Goal: Communication & Community: Answer question/provide support

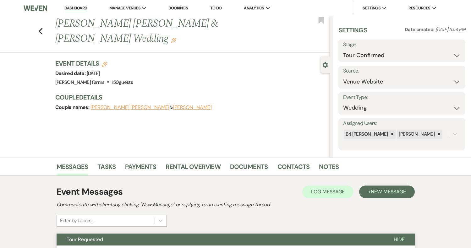
select select "4"
select select "5"
click at [44, 25] on div "Previous [PERSON_NAME] [PERSON_NAME] & [PERSON_NAME] Wedding Edit Bookmark" at bounding box center [163, 34] width 333 height 36
click at [43, 28] on icon "Previous" at bounding box center [40, 32] width 5 height 8
select select "4"
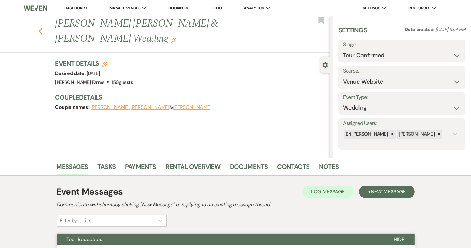
select select "6"
select select "8"
select select "11"
select select "8"
select select "5"
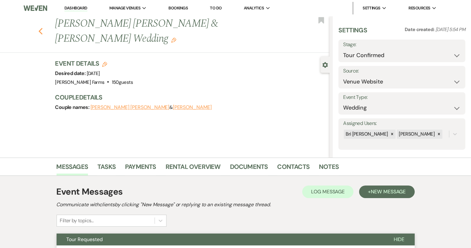
select select "8"
select select "5"
select select "8"
select select "1"
select select "8"
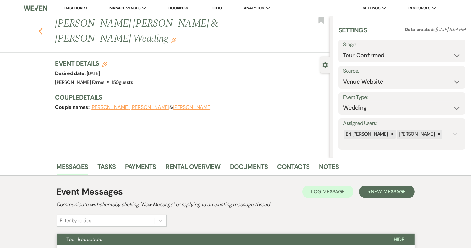
select select "11"
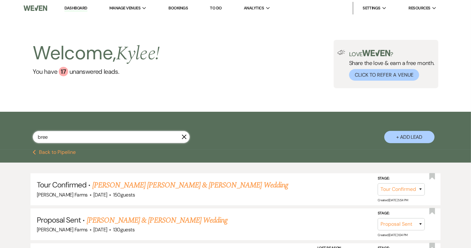
click at [66, 139] on input "bree" at bounding box center [111, 137] width 157 height 12
type input "geni"
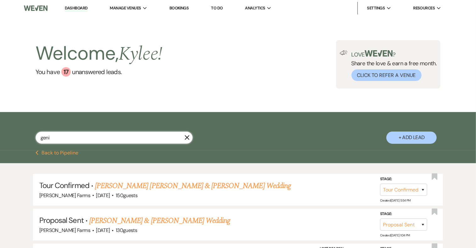
select select "8"
select select "5"
select select "8"
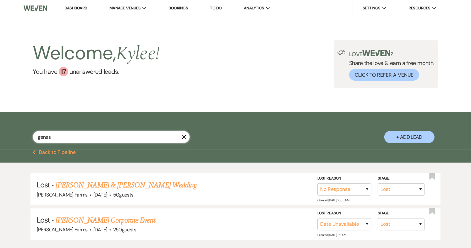
type input "genesi"
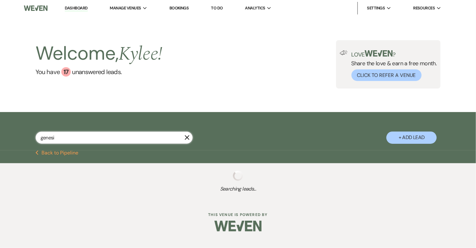
select select "8"
select select "7"
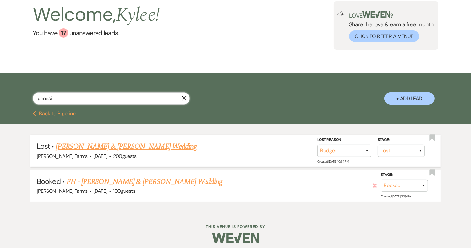
scroll to position [43, 0]
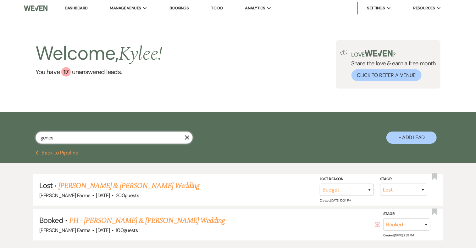
type input "geness"
select select "4"
select select "8"
select select "7"
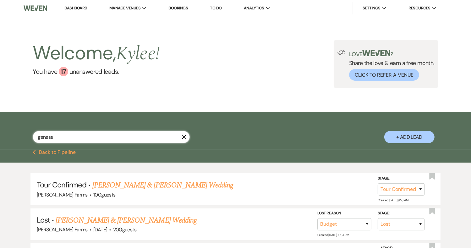
type input "genessi"
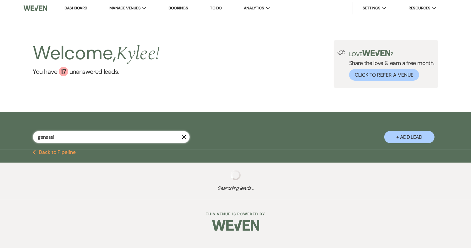
select select "4"
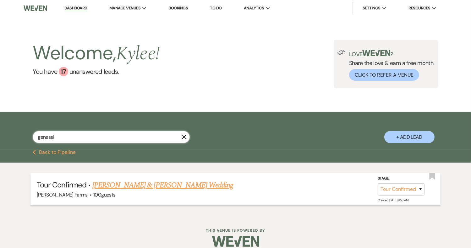
type input "genessi"
click at [143, 185] on link "[PERSON_NAME] & [PERSON_NAME] Wedding" at bounding box center [162, 185] width 141 height 11
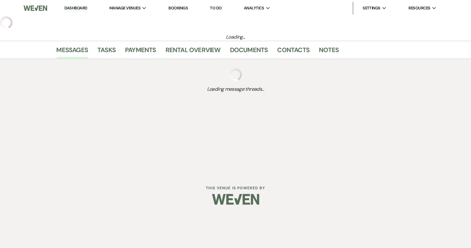
select select "4"
select select "5"
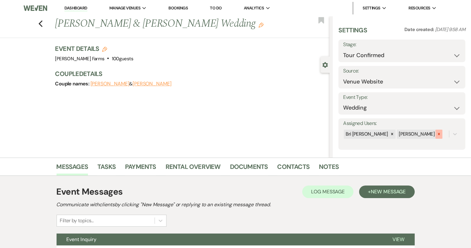
click at [437, 135] on icon at bounding box center [439, 134] width 4 height 4
click at [419, 137] on div at bounding box center [424, 134] width 11 height 11
click at [394, 137] on div "Bri [PERSON_NAME]" at bounding box center [381, 134] width 76 height 11
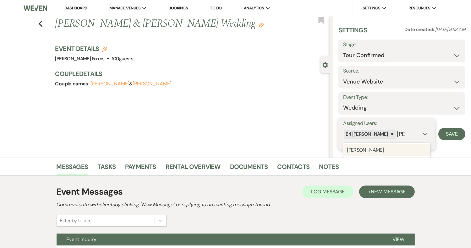
type input "kylee"
click at [390, 147] on div "[PERSON_NAME]" at bounding box center [386, 150] width 87 height 13
click at [413, 50] on select "Inquiry Follow Up Tour Requested Tour Confirmed Toured Proposal Sent Booked Lost" at bounding box center [402, 55] width 118 height 12
select select "5"
click at [343, 49] on select "Inquiry Follow Up Tour Requested Tour Confirmed Toured Proposal Sent Booked Lost" at bounding box center [402, 55] width 118 height 12
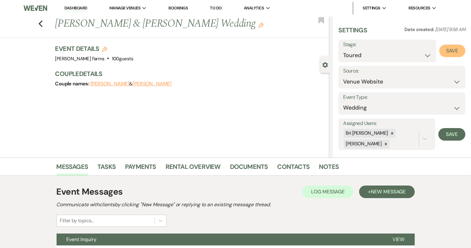
click at [451, 50] on button "Save" at bounding box center [452, 51] width 26 height 13
click at [188, 24] on h1 "[PERSON_NAME] & [PERSON_NAME] Wedding Edit" at bounding box center [163, 23] width 217 height 15
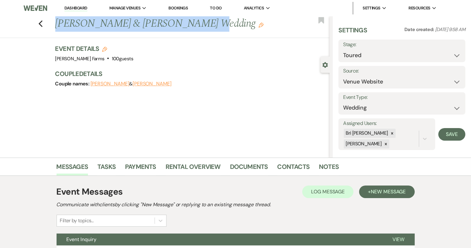
drag, startPoint x: 186, startPoint y: 24, endPoint x: 58, endPoint y: 24, distance: 127.9
click at [58, 24] on h1 "[PERSON_NAME] & [PERSON_NAME] Wedding Edit" at bounding box center [163, 23] width 217 height 15
copy h1 "[PERSON_NAME] & [PERSON_NAME]"
click at [375, 192] on span "New Message" at bounding box center [388, 192] width 35 height 7
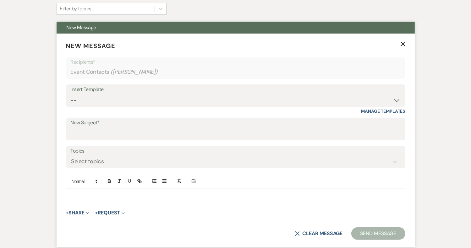
scroll to position [220, 0]
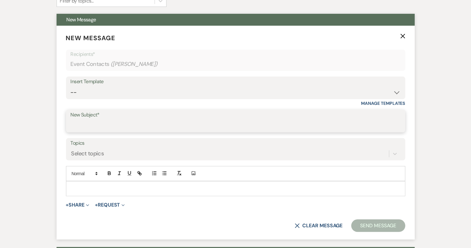
click at [93, 125] on input "New Subject*" at bounding box center [236, 126] width 330 height 12
click at [92, 86] on div "Insert Template" at bounding box center [236, 81] width 330 height 9
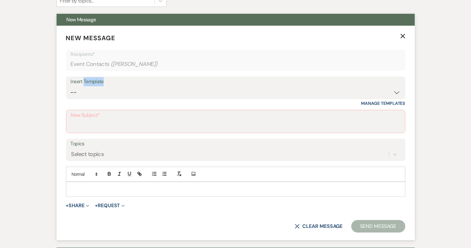
click at [92, 85] on div "Insert Template" at bounding box center [236, 81] width 330 height 9
drag, startPoint x: 92, startPoint y: 85, endPoint x: 96, endPoint y: 92, distance: 7.9
click at [96, 92] on select "-- Tour Request Response Follow Up Contract (Pre-Booked Leads) Weven Planning P…" at bounding box center [236, 92] width 330 height 12
select select "4589"
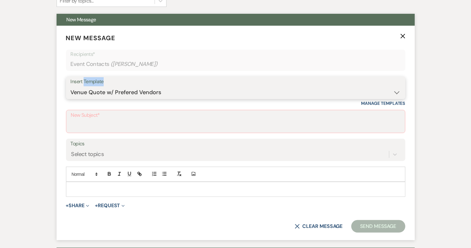
click at [71, 86] on select "-- Tour Request Response Follow Up Contract (Pre-Booked Leads) Weven Planning P…" at bounding box center [236, 92] width 330 height 12
type input "Quote and More Info from [PERSON_NAME] Farms"
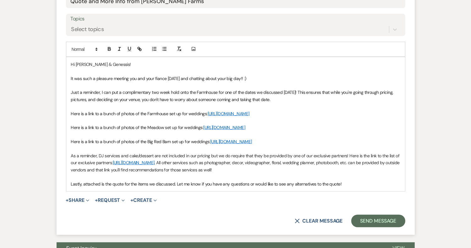
scroll to position [377, 0]
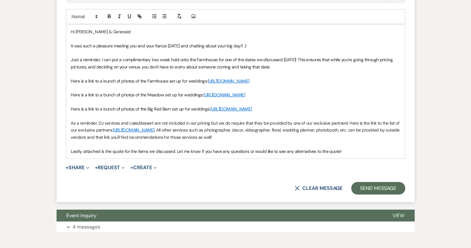
click at [115, 31] on p "Hi [PERSON_NAME] & Genessis!" at bounding box center [235, 31] width 329 height 7
drag, startPoint x: 89, startPoint y: 30, endPoint x: 77, endPoint y: 30, distance: 12.3
click at [77, 30] on p "Hi [PERSON_NAME] & Genessis!" at bounding box center [235, 31] width 329 height 7
click at [107, 31] on p "Hi Genessis!" at bounding box center [235, 31] width 329 height 7
drag, startPoint x: 249, startPoint y: 44, endPoint x: 137, endPoint y: 43, distance: 111.9
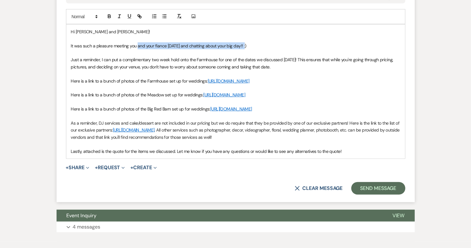
click at [137, 43] on p "It was such a pleasure meeting you and your fiance [DATE] and chatting about yo…" at bounding box center [235, 45] width 329 height 7
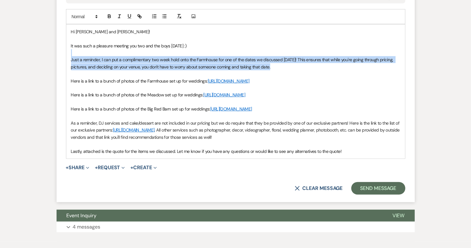
drag, startPoint x: 265, startPoint y: 65, endPoint x: 70, endPoint y: 54, distance: 194.5
click at [70, 54] on div "Hi [PERSON_NAME] and [PERSON_NAME]! It was such a pleasure meeting you two and …" at bounding box center [235, 92] width 339 height 134
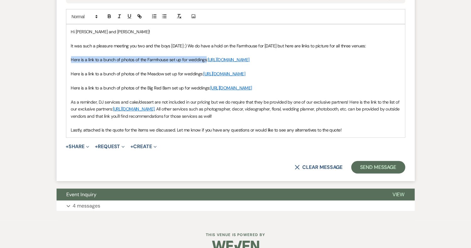
drag, startPoint x: 205, startPoint y: 59, endPoint x: 68, endPoint y: 60, distance: 137.7
click at [68, 60] on div "Hi [PERSON_NAME] and [PERSON_NAME]! It was such a pleasure meeting you two and …" at bounding box center [235, 81] width 339 height 113
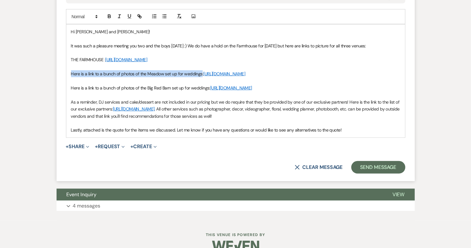
drag, startPoint x: 201, startPoint y: 74, endPoint x: 67, endPoint y: 71, distance: 134.2
click at [67, 71] on div "Hi [PERSON_NAME] and [PERSON_NAME]! It was such a pleasure meeting you two and …" at bounding box center [235, 81] width 339 height 113
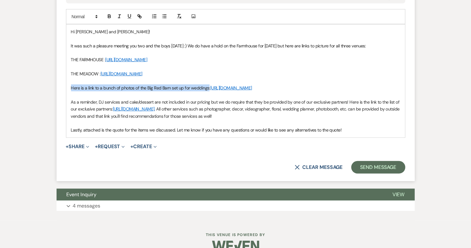
drag, startPoint x: 208, startPoint y: 87, endPoint x: 65, endPoint y: 85, distance: 143.0
click at [65, 85] on form "New Message X Saving draft... Recipients* Event Contacts ( [PERSON_NAME] ) Inse…" at bounding box center [236, 25] width 358 height 313
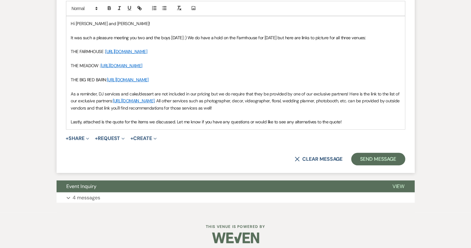
scroll to position [389, 0]
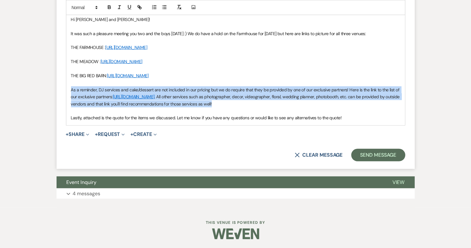
drag, startPoint x: 252, startPoint y: 104, endPoint x: 68, endPoint y: 89, distance: 184.4
click at [68, 89] on div "Hi [PERSON_NAME] and [PERSON_NAME]! It was such a pleasure meeting you two and …" at bounding box center [235, 68] width 339 height 113
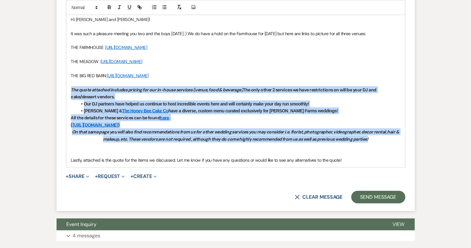
drag, startPoint x: 376, startPoint y: 139, endPoint x: 67, endPoint y: 92, distance: 312.2
click at [67, 92] on div "Hi [PERSON_NAME] and [PERSON_NAME]! It was such a pleasure meeting you two and …" at bounding box center [235, 89] width 339 height 155
click at [107, 8] on icon "button" at bounding box center [110, 7] width 6 height 6
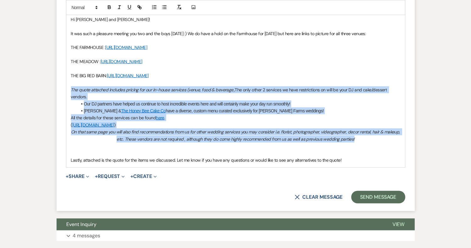
click at [142, 96] on p "The quote attached includes pricing for our in-house services (venue, food & be…" at bounding box center [235, 93] width 329 height 14
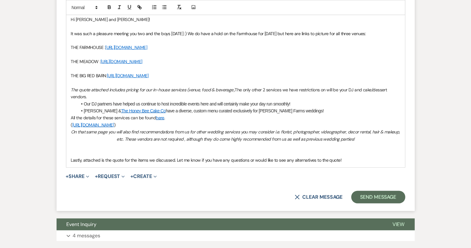
scroll to position [421, 0]
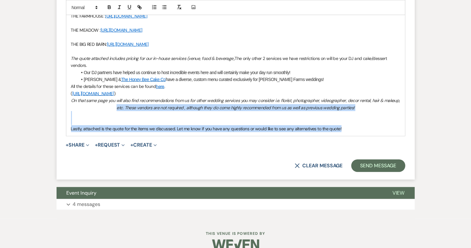
drag, startPoint x: 347, startPoint y: 125, endPoint x: 102, endPoint y: 110, distance: 245.6
click at [102, 110] on div "Hi [PERSON_NAME] and [PERSON_NAME]! It was such a pleasure meeting you two and …" at bounding box center [235, 58] width 339 height 155
click at [210, 134] on div "Hi [PERSON_NAME] and [PERSON_NAME]! It was such a pleasure meeting you two and …" at bounding box center [235, 58] width 339 height 155
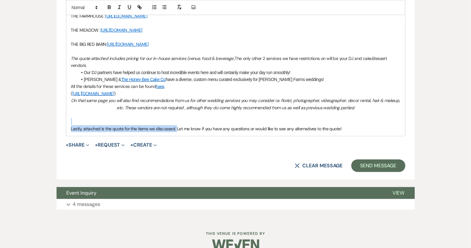
drag, startPoint x: 177, startPoint y: 128, endPoint x: 54, endPoint y: 124, distance: 122.9
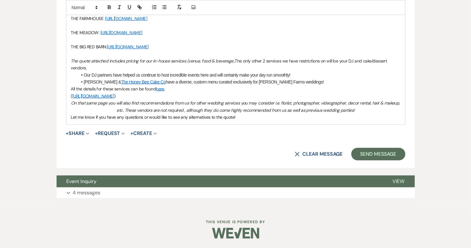
scroll to position [417, 0]
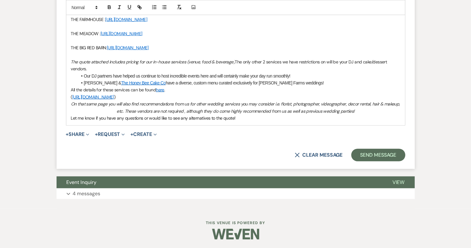
click at [236, 116] on p "Let me know if you have any questions or would like to see any alternatives to …" at bounding box center [235, 118] width 329 height 7
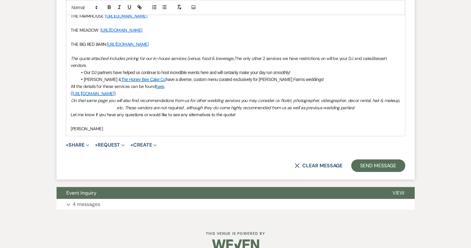
click at [248, 114] on p "Let me know if you have any questions or would like to see any alternatives to …" at bounding box center [235, 114] width 329 height 7
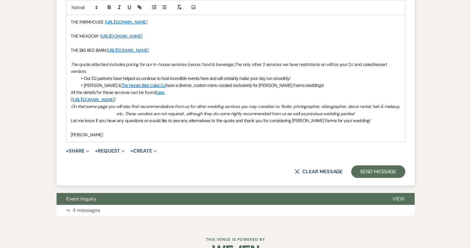
scroll to position [431, 0]
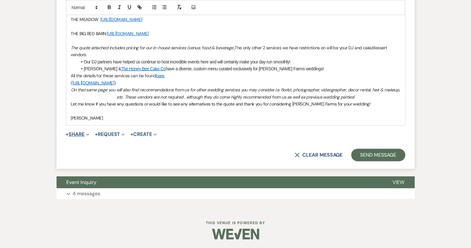
click at [79, 132] on button "+ Share Expand" at bounding box center [78, 134] width 24 height 5
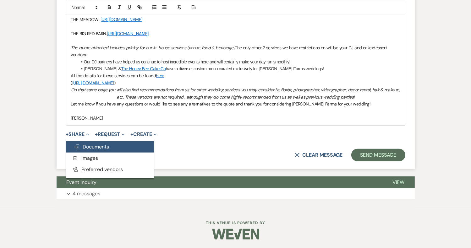
click at [95, 150] on button "Doc Upload Documents" at bounding box center [110, 146] width 88 height 11
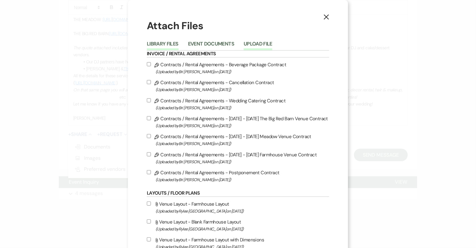
click at [260, 41] on li "Upload File" at bounding box center [263, 45] width 38 height 10
drag, startPoint x: 260, startPoint y: 41, endPoint x: 248, endPoint y: 49, distance: 14.3
click at [248, 49] on button "Upload File" at bounding box center [258, 45] width 29 height 9
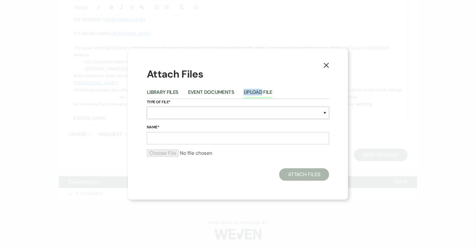
click at [175, 114] on select "Special Event Insurance Vendor Certificate of Insurance Contracts / Rental Agre…" at bounding box center [238, 113] width 182 height 12
select select "8"
click at [147, 107] on select "Special Event Insurance Vendor Certificate of Insurance Contracts / Rental Agre…" at bounding box center [238, 113] width 182 height 12
click at [169, 137] on input "Name*" at bounding box center [238, 138] width 182 height 12
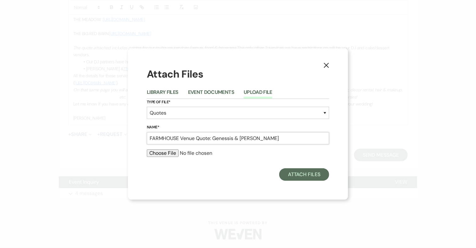
type input "FARMHOUSE Venue Quote: Genessis & [PERSON_NAME]"
click at [172, 153] on input "file" at bounding box center [238, 154] width 182 height 8
type input "C:\fakepath\Farmhouse VENUE QUOTE - [PERSON_NAME] & [PERSON_NAME].docx.pdf"
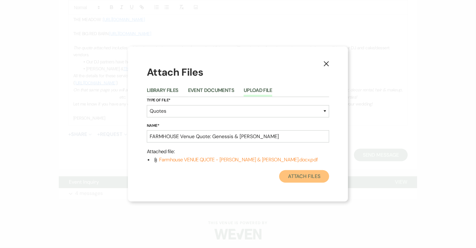
click at [300, 175] on button "Attach Files" at bounding box center [304, 176] width 50 height 13
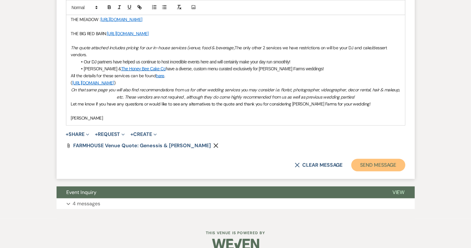
click at [372, 165] on button "Send Message" at bounding box center [378, 165] width 54 height 13
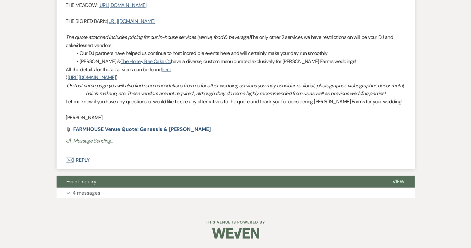
scroll to position [199, 0]
